Goal: Information Seeking & Learning: Learn about a topic

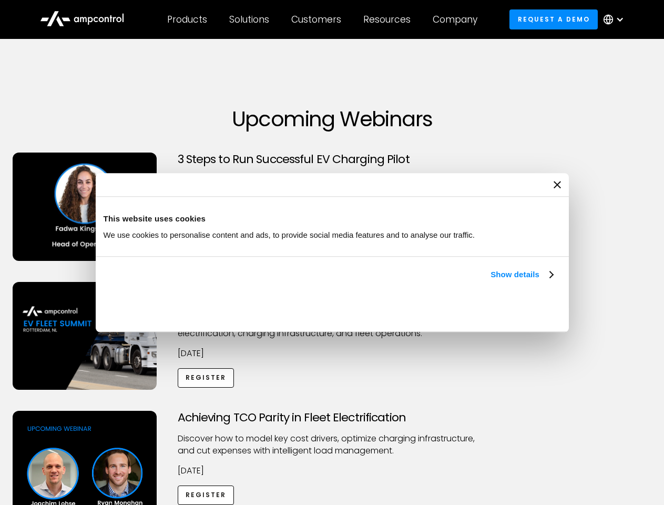
click at [491, 281] on link "Show details" at bounding box center [522, 274] width 62 height 13
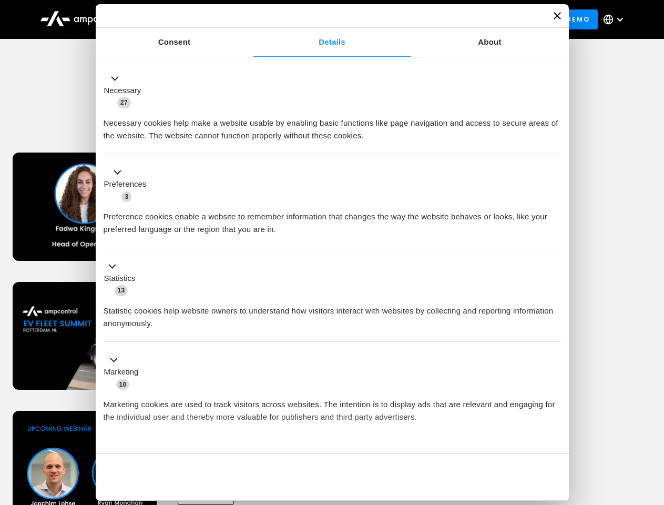
click at [554, 142] on div "Necessary cookies help make a website usable by enabling basic functions like p…" at bounding box center [333, 125] width 458 height 33
click at [653, 424] on div "Achieving TCO Parity in Fleet Electrification Discover how to model key cost dr…" at bounding box center [332, 493] width 661 height 165
click at [324, 19] on div "Customers" at bounding box center [316, 20] width 50 height 12
click at [187, 19] on div "Products" at bounding box center [187, 20] width 40 height 12
click at [250, 19] on div "Solutions" at bounding box center [249, 20] width 40 height 12
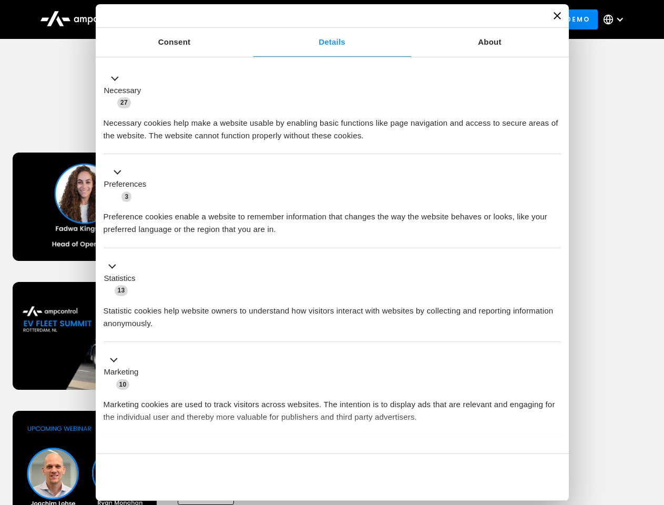
click at [318, 19] on div "Customers" at bounding box center [316, 20] width 50 height 12
click at [389, 19] on div "Resources" at bounding box center [386, 20] width 47 height 12
click at [459, 19] on div "Company" at bounding box center [455, 20] width 45 height 12
click at [617, 19] on div at bounding box center [620, 19] width 8 height 8
